Goal: Task Accomplishment & Management: Complete application form

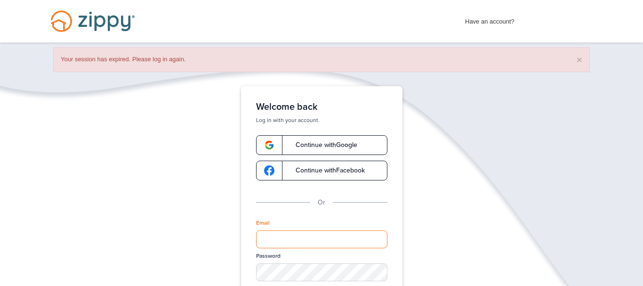
click at [285, 242] on input "Email" at bounding box center [321, 239] width 131 height 18
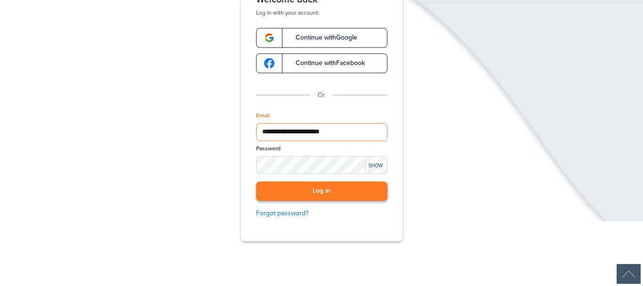
type input "**********"
click at [336, 195] on button "Log in" at bounding box center [321, 190] width 131 height 19
